Goal: Task Accomplishment & Management: Complete application form

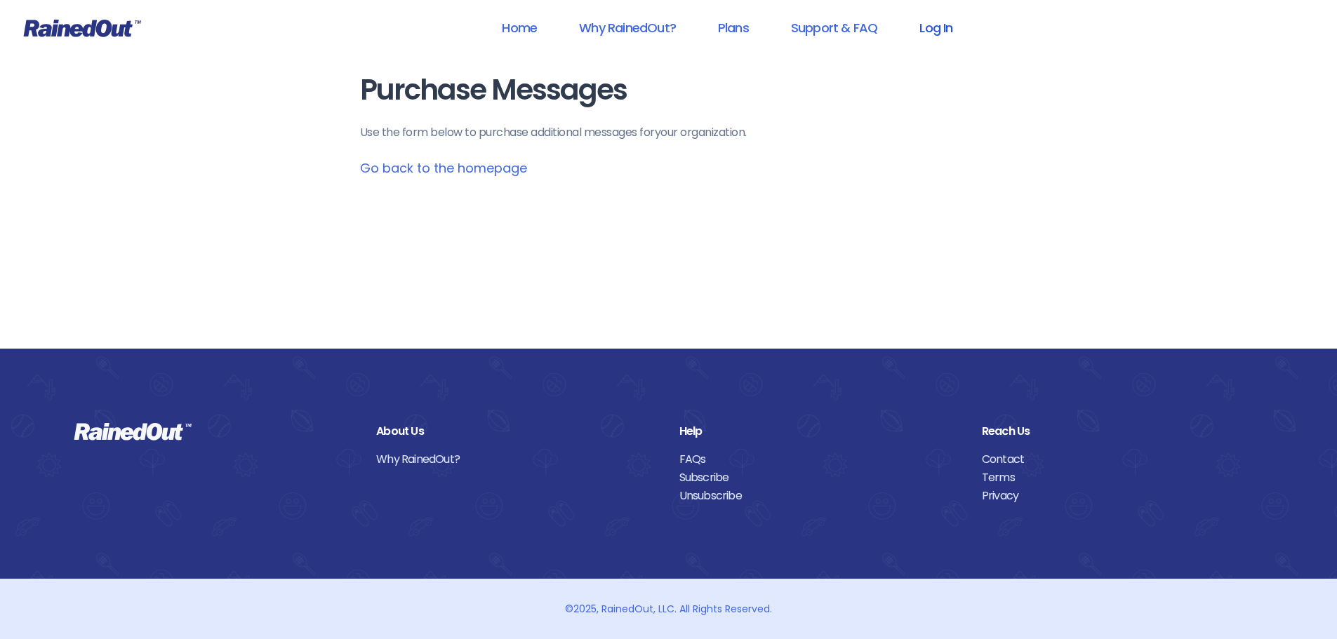
click at [916, 28] on link "Log In" at bounding box center [935, 28] width 69 height 32
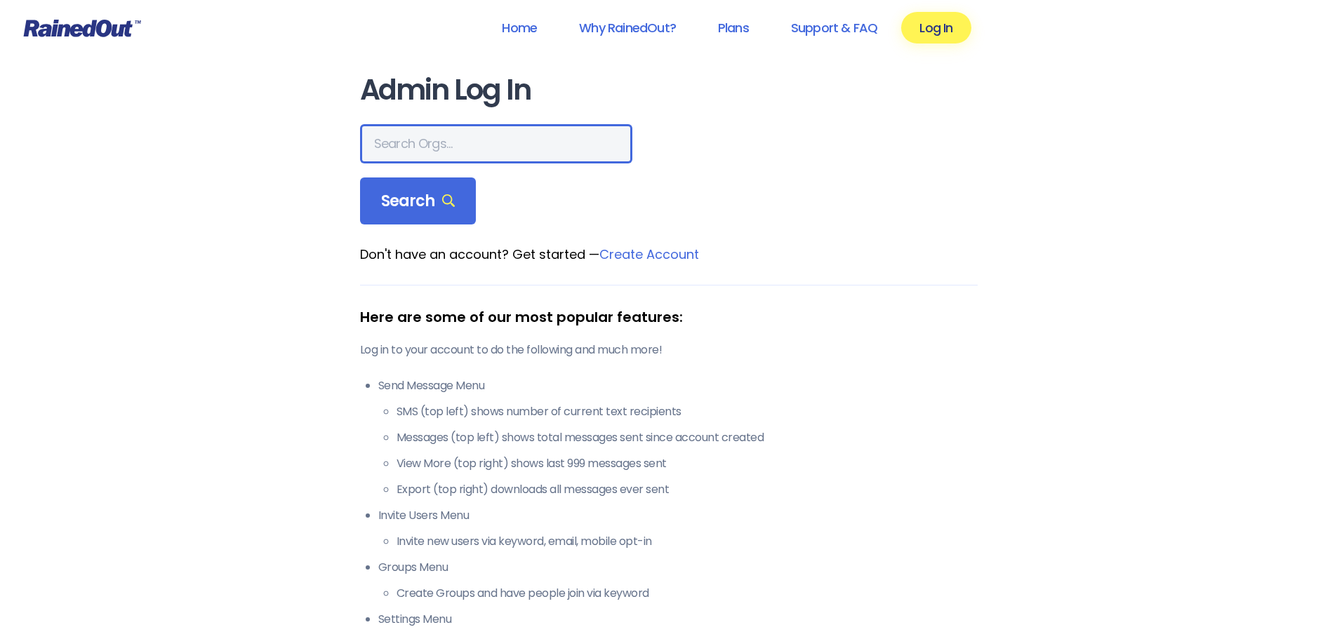
click at [441, 142] on input "text" at bounding box center [496, 143] width 272 height 39
type input "seabrook"
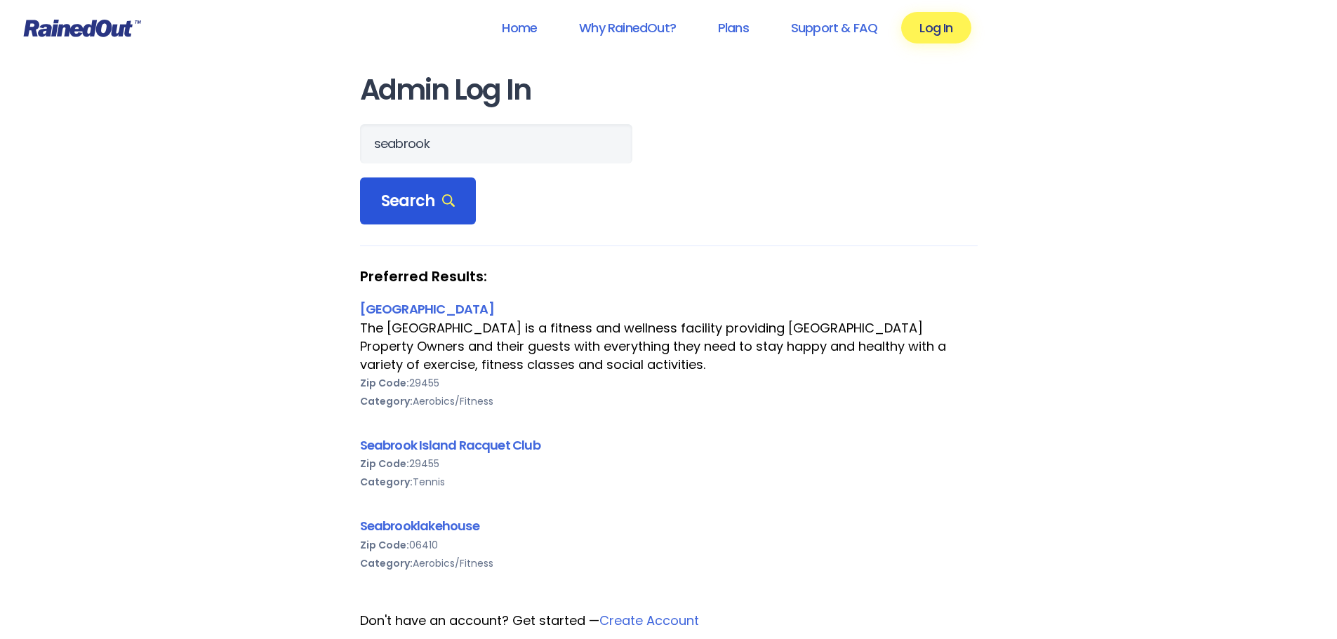
click at [411, 213] on div "Search" at bounding box center [418, 202] width 116 height 48
click at [443, 442] on link "Seabrook Island Racquet Club" at bounding box center [450, 445] width 180 height 18
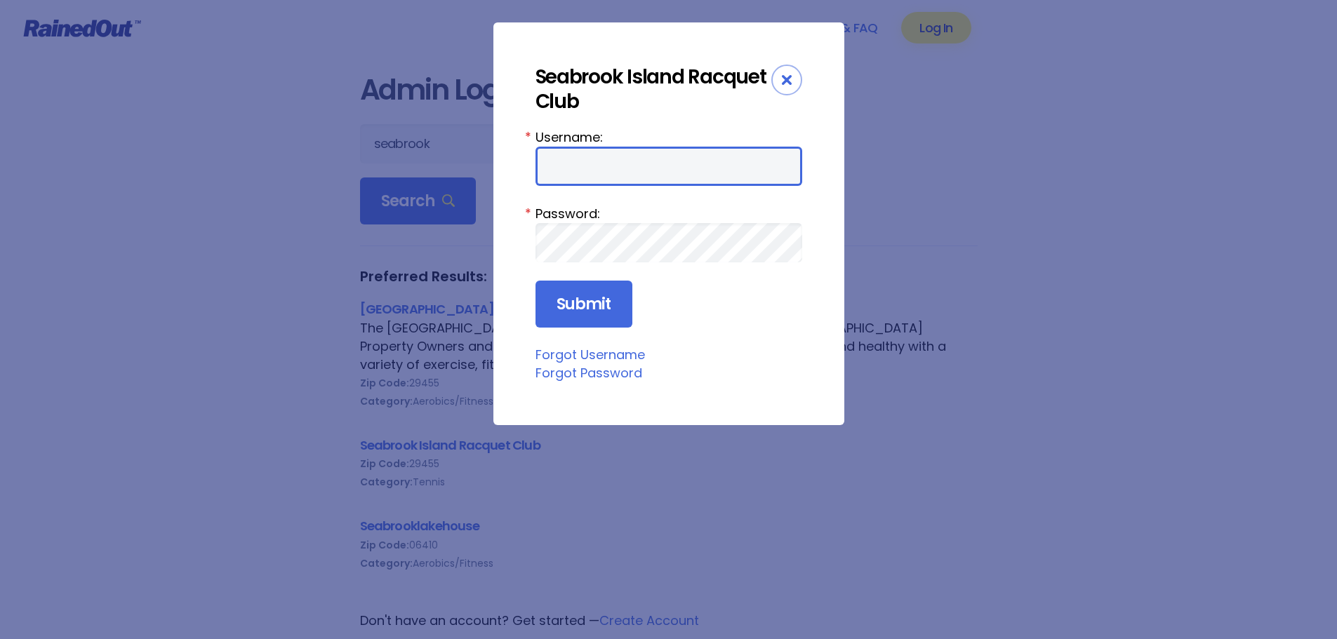
click at [596, 156] on input "Username:" at bounding box center [668, 166] width 267 height 39
type input "racquetclub"
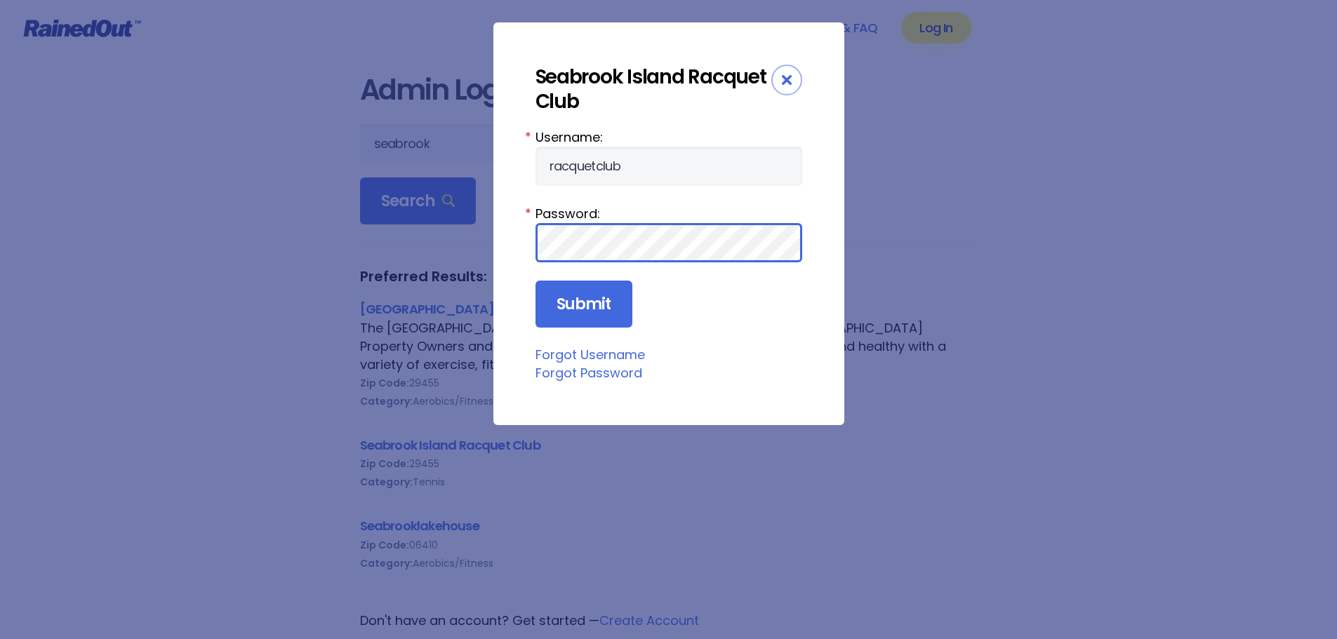
click at [535, 281] on input "Submit" at bounding box center [583, 305] width 97 height 48
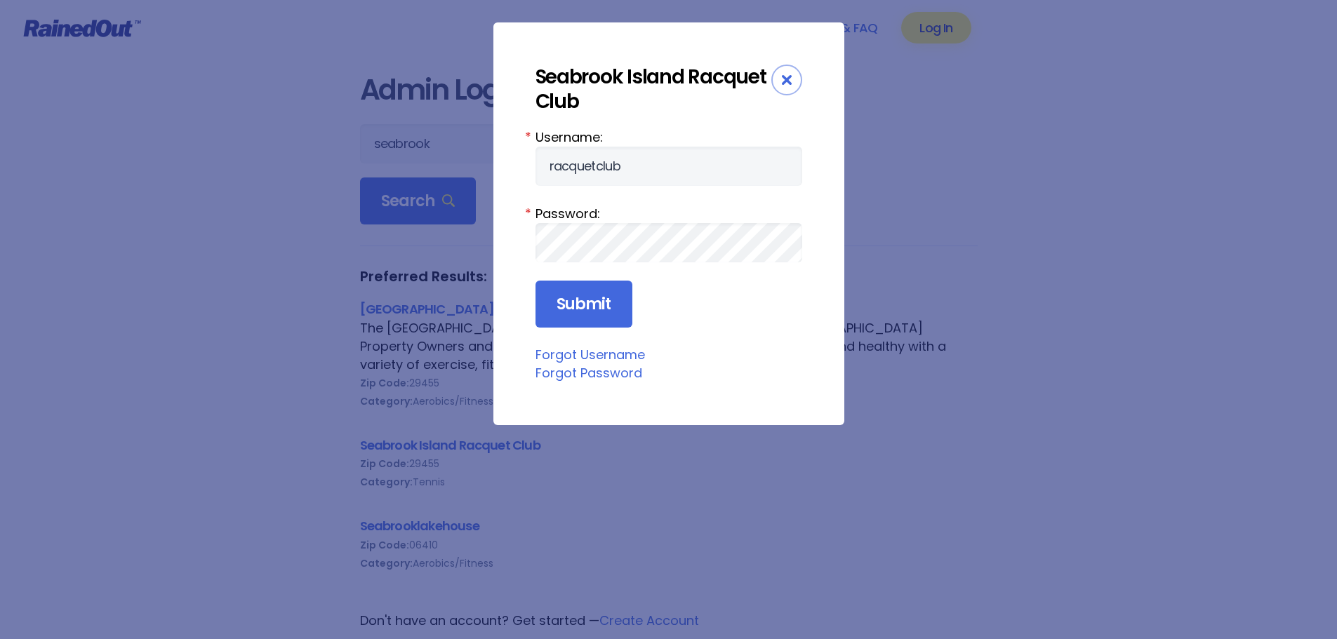
drag, startPoint x: 574, startPoint y: 302, endPoint x: 574, endPoint y: 279, distance: 22.5
click at [575, 296] on input "Submit" at bounding box center [583, 305] width 97 height 48
